Goal: Task Accomplishment & Management: Manage account settings

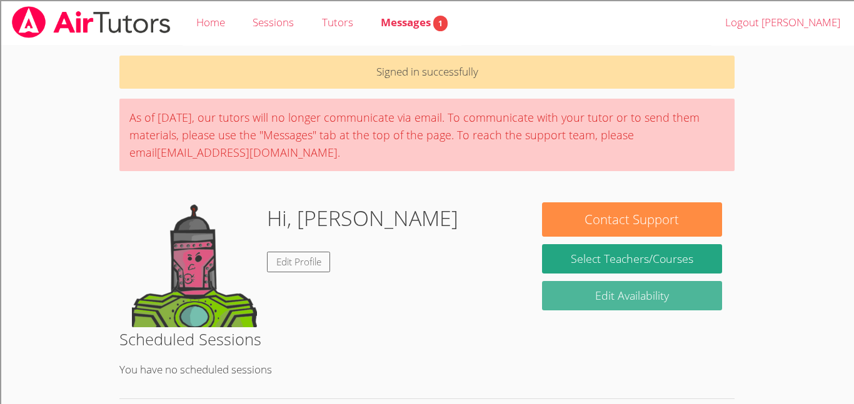
click at [598, 298] on link "Edit Availability" at bounding box center [632, 295] width 180 height 29
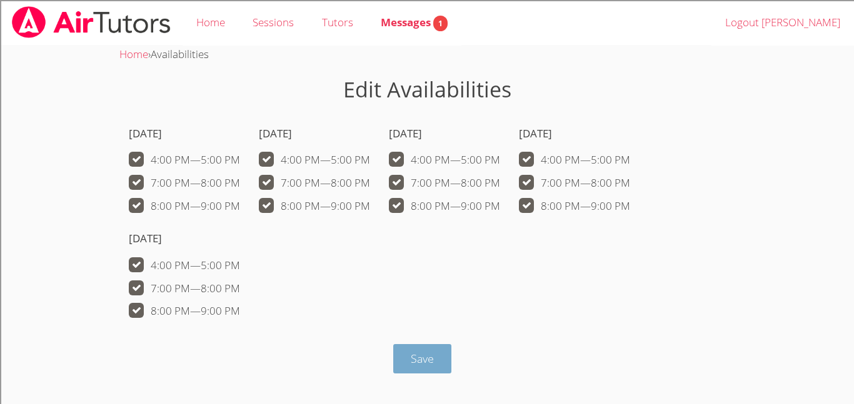
click at [420, 353] on span "Save" at bounding box center [422, 358] width 23 height 15
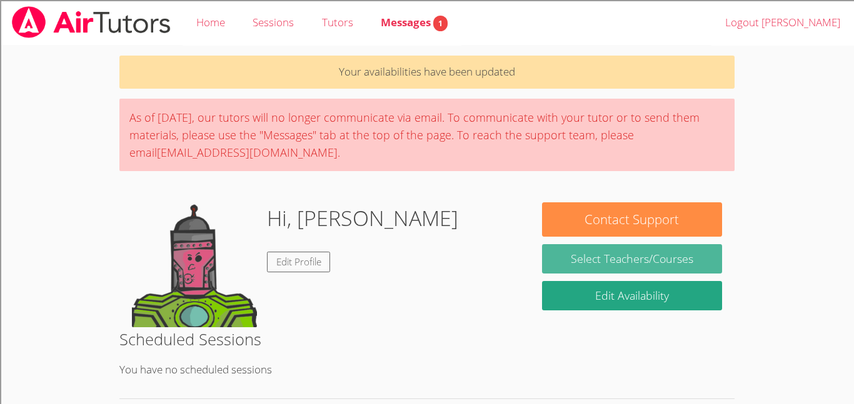
click at [667, 264] on link "Select Teachers/Courses" at bounding box center [632, 258] width 180 height 29
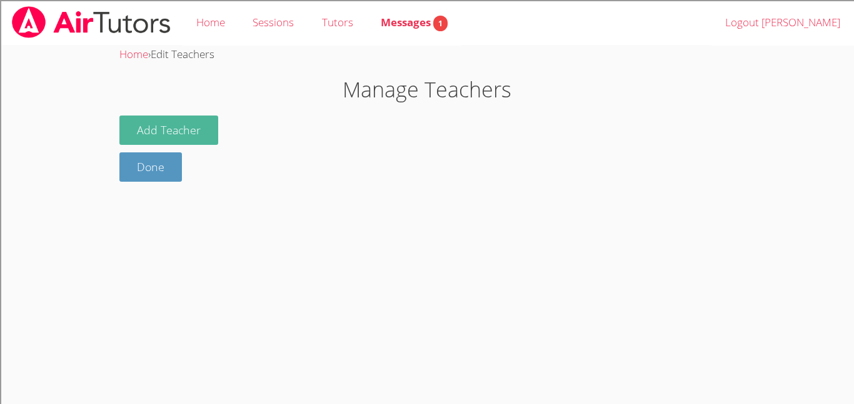
click at [202, 135] on button "Add Teacher" at bounding box center [168, 130] width 99 height 29
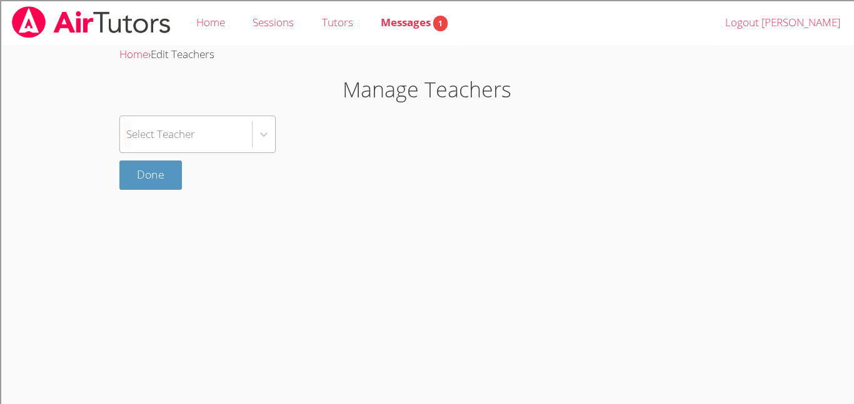
click at [219, 147] on div "Select Teacher" at bounding box center [186, 134] width 132 height 36
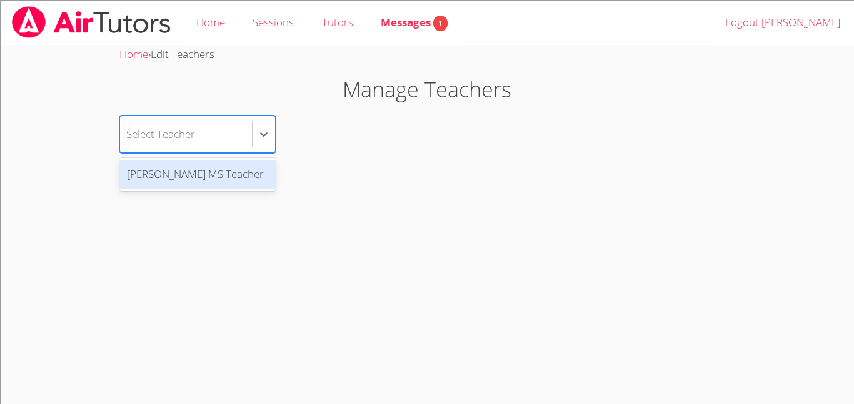
click at [223, 169] on div "[PERSON_NAME] MS Teacher" at bounding box center [197, 175] width 156 height 28
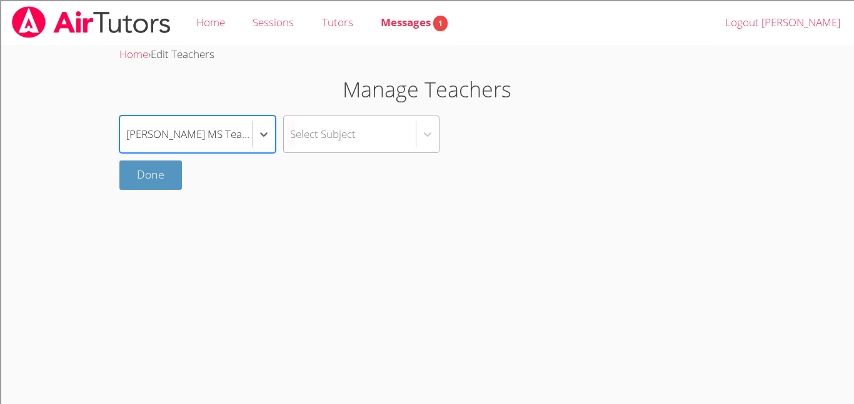
click at [296, 144] on div "Select Subject" at bounding box center [350, 134] width 132 height 36
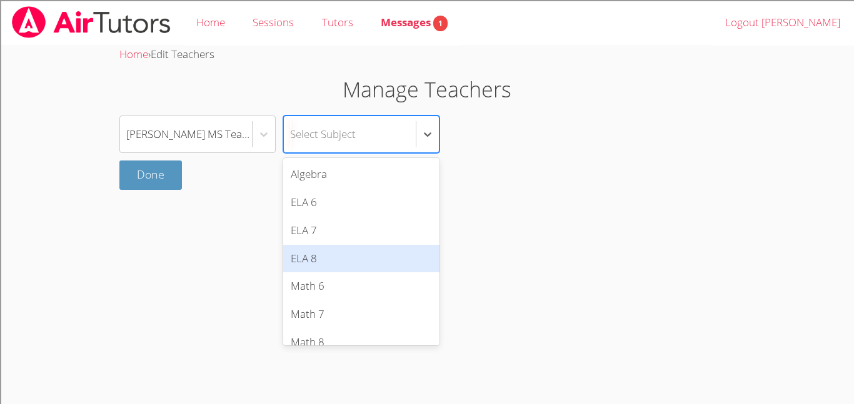
click at [356, 261] on div "ELA 8" at bounding box center [361, 259] width 156 height 28
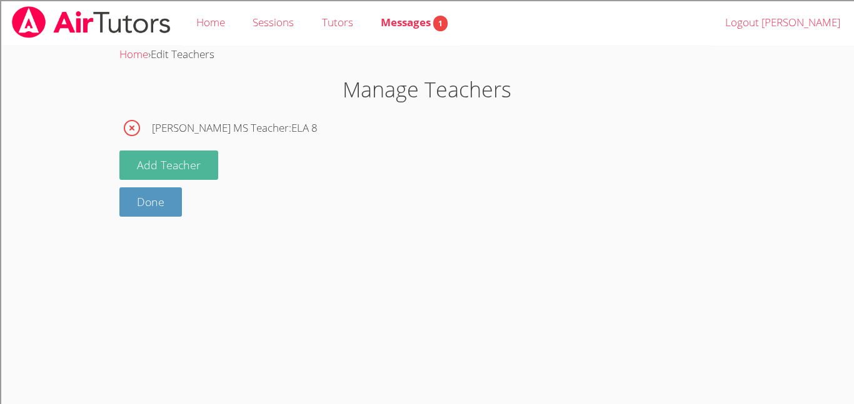
click at [194, 163] on button "Add Teacher" at bounding box center [168, 165] width 99 height 29
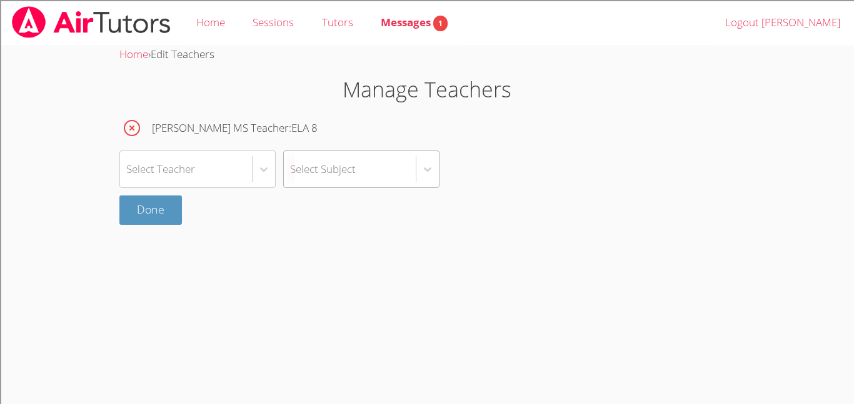
click at [314, 181] on div "Select Subject" at bounding box center [350, 169] width 132 height 36
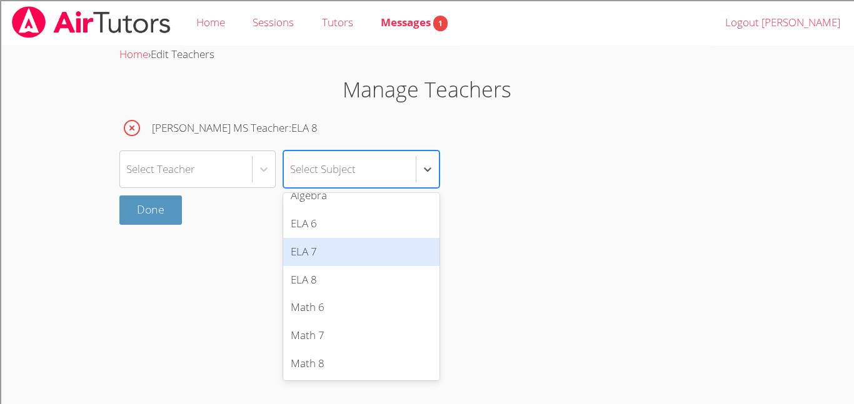
scroll to position [11, 0]
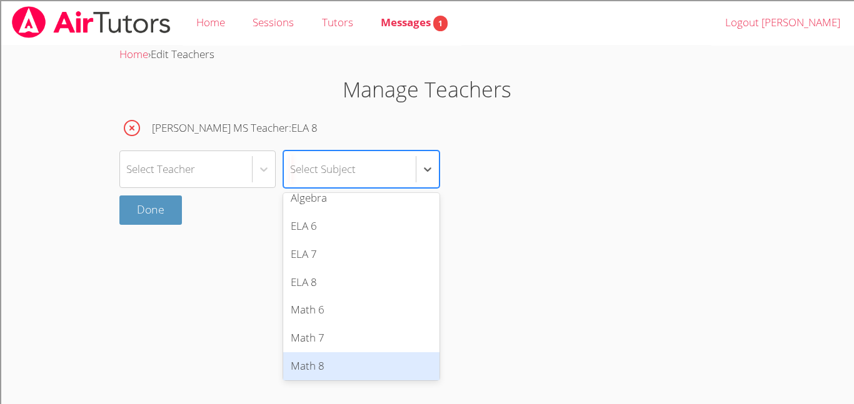
click at [341, 368] on div "Math 8" at bounding box center [361, 367] width 156 height 28
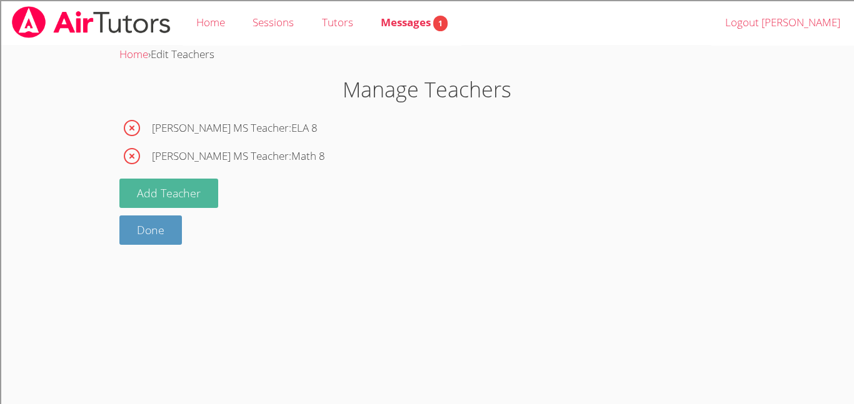
click at [178, 196] on button "Add Teacher" at bounding box center [168, 193] width 99 height 29
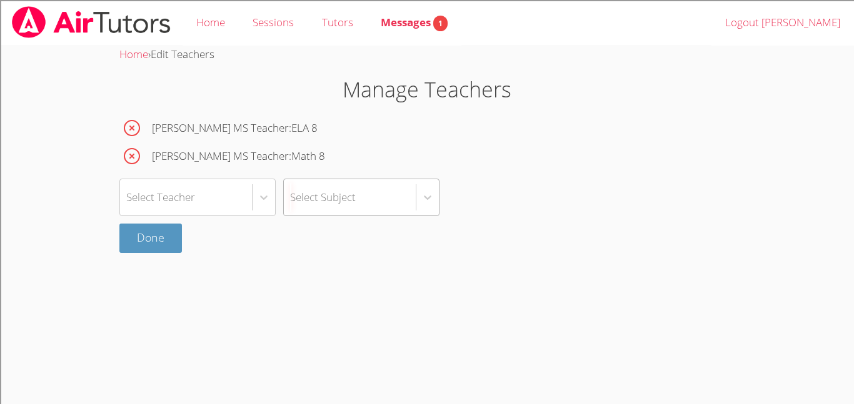
click at [349, 193] on div "Select Subject" at bounding box center [323, 197] width 66 height 18
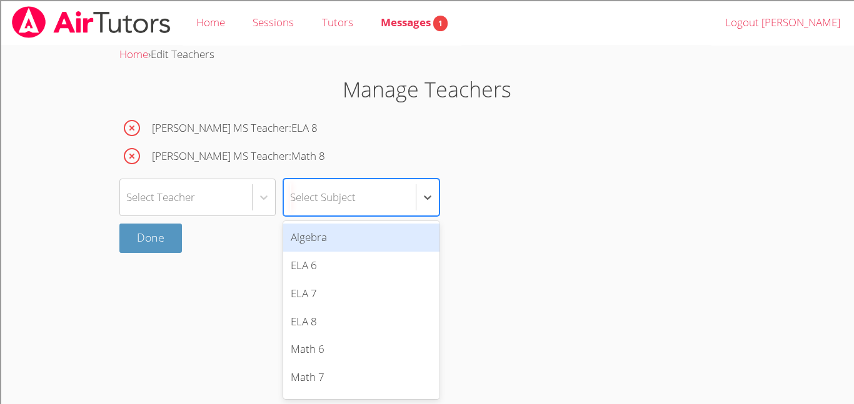
click at [359, 237] on div "Algebra" at bounding box center [361, 238] width 156 height 28
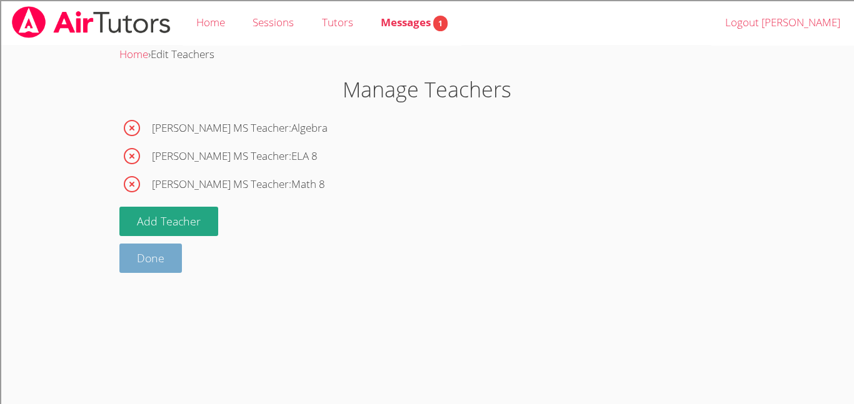
click at [161, 269] on link "Done" at bounding box center [150, 258] width 63 height 29
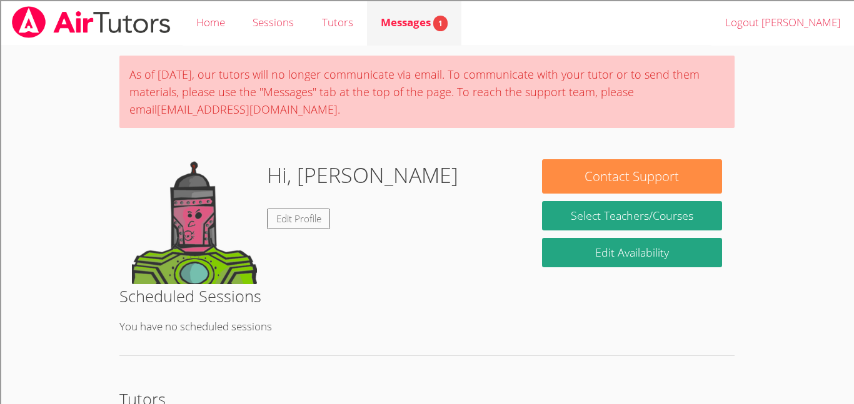
click at [405, 27] on span "Messages 1" at bounding box center [414, 22] width 67 height 14
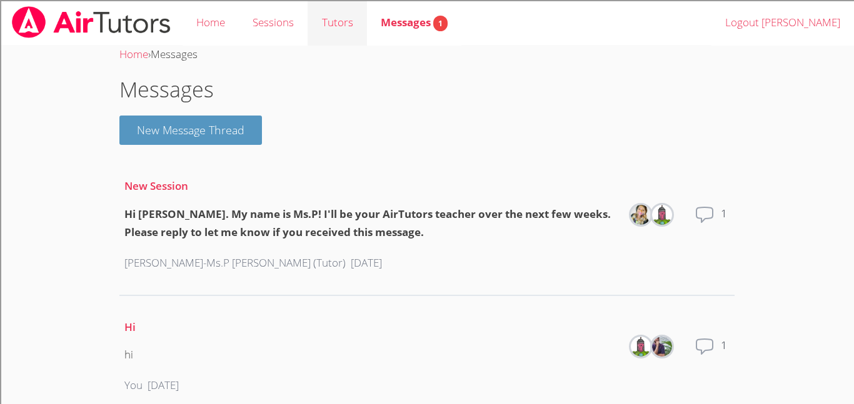
click at [331, 33] on link "Tutors" at bounding box center [337, 23] width 59 height 46
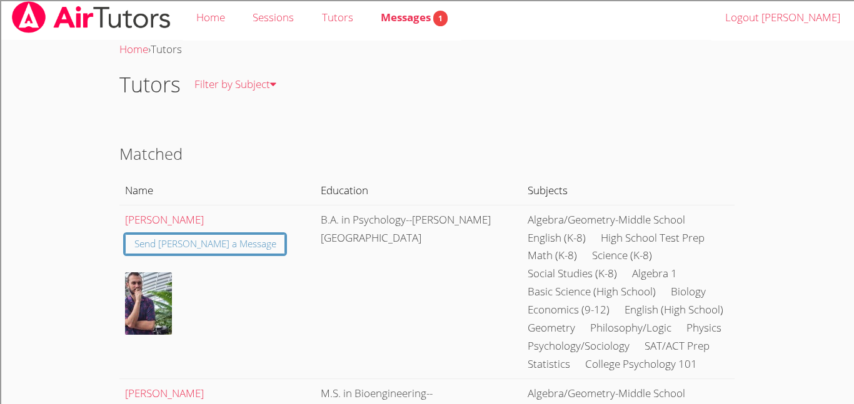
scroll to position [8, 0]
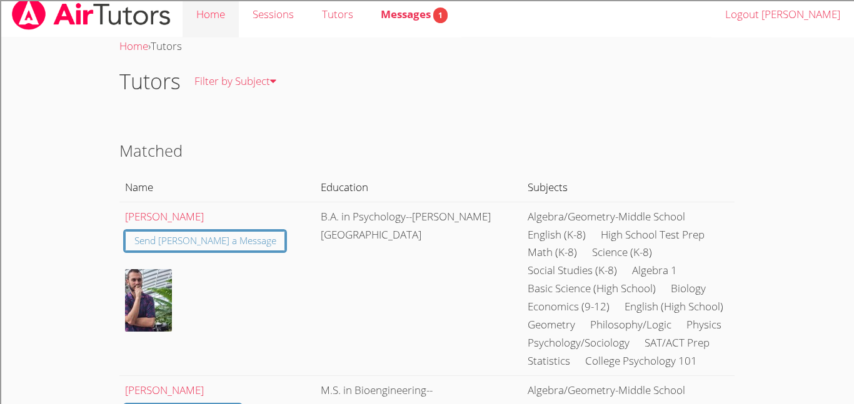
click at [228, 9] on link "Home" at bounding box center [211, 15] width 56 height 46
